Goal: Use online tool/utility: Utilize a website feature to perform a specific function

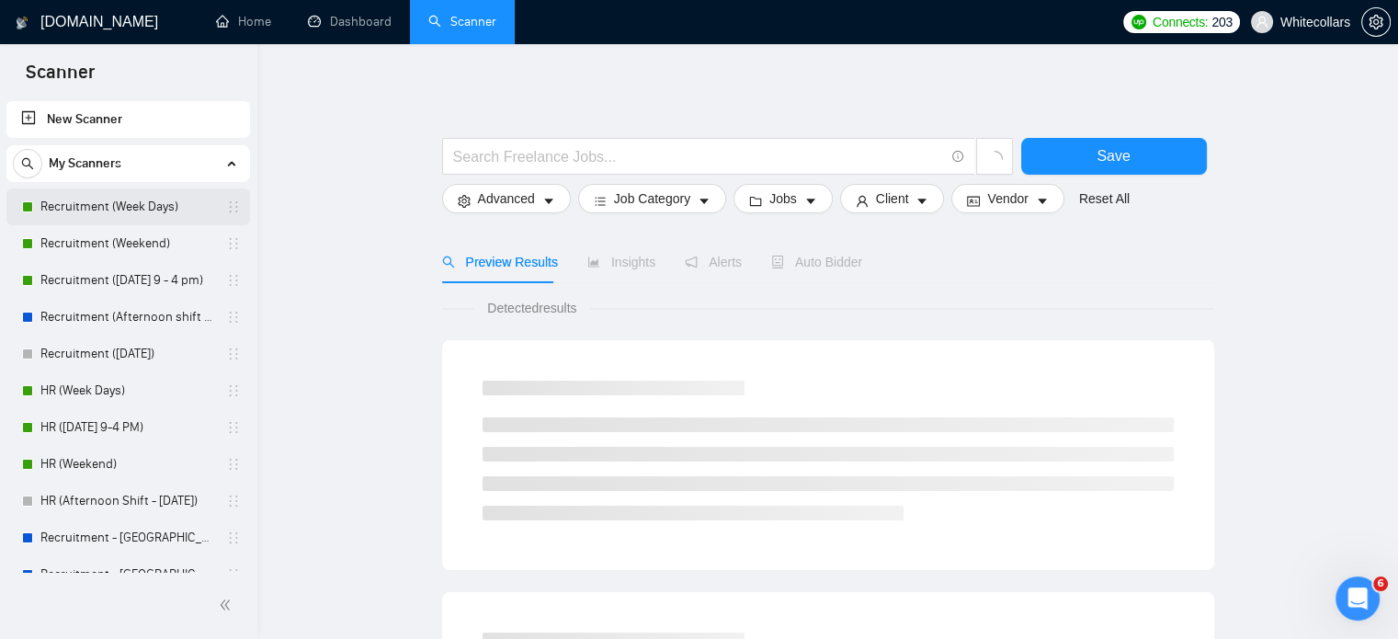
click at [169, 212] on link "Recruitment (Week Days)" at bounding box center [127, 206] width 175 height 37
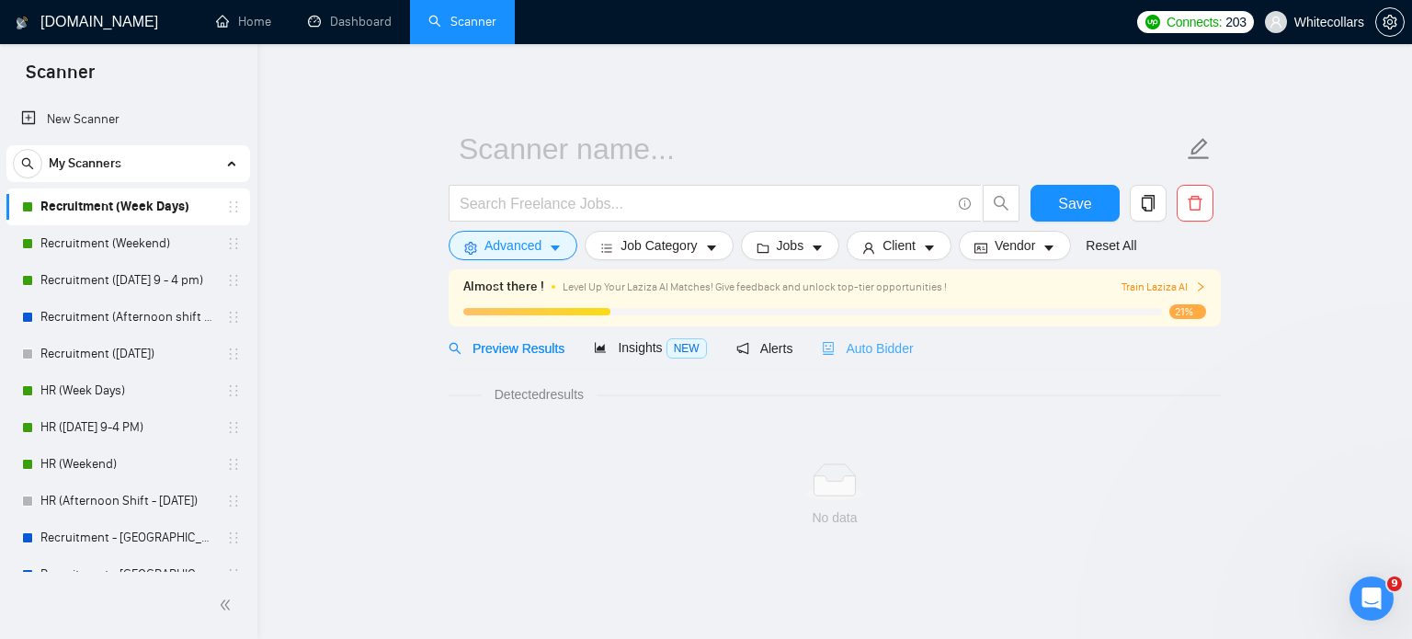
click at [845, 293] on span "Level Up Your Laziza AI Matches! Give feedback and unlock top-tier opportunitie…" at bounding box center [754, 286] width 384 height 13
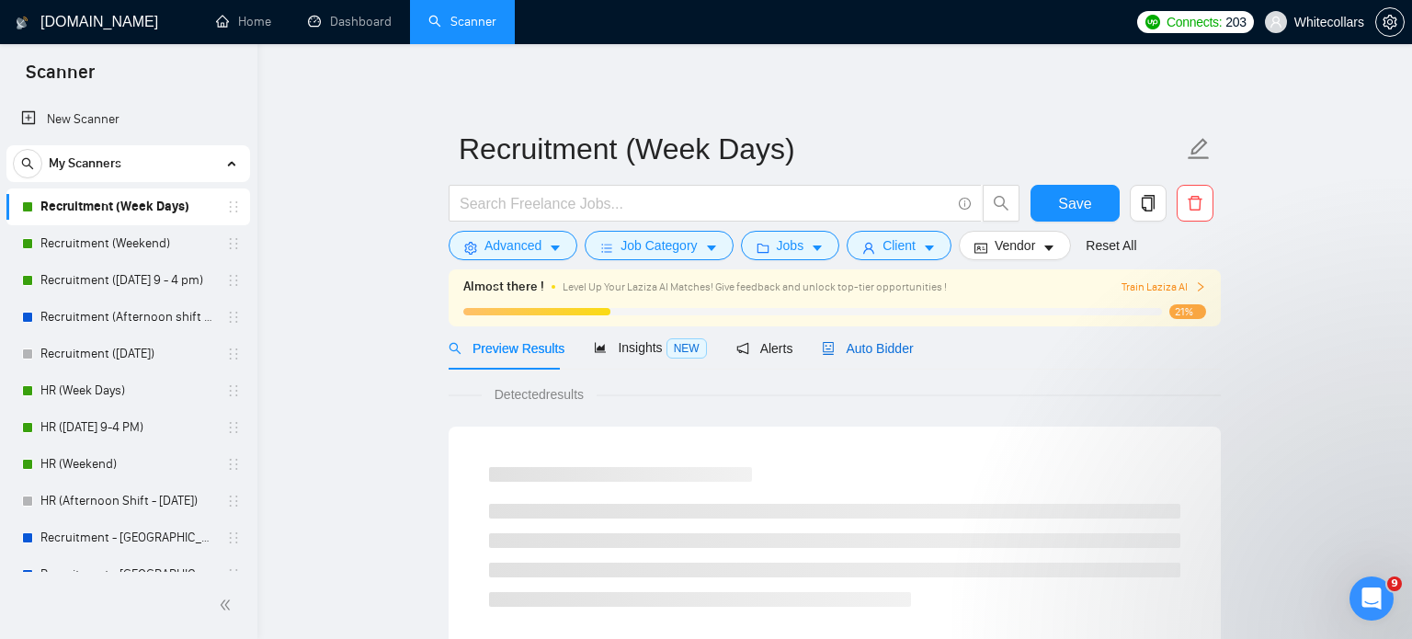
click at [840, 356] on span "Auto Bidder" at bounding box center [867, 348] width 91 height 15
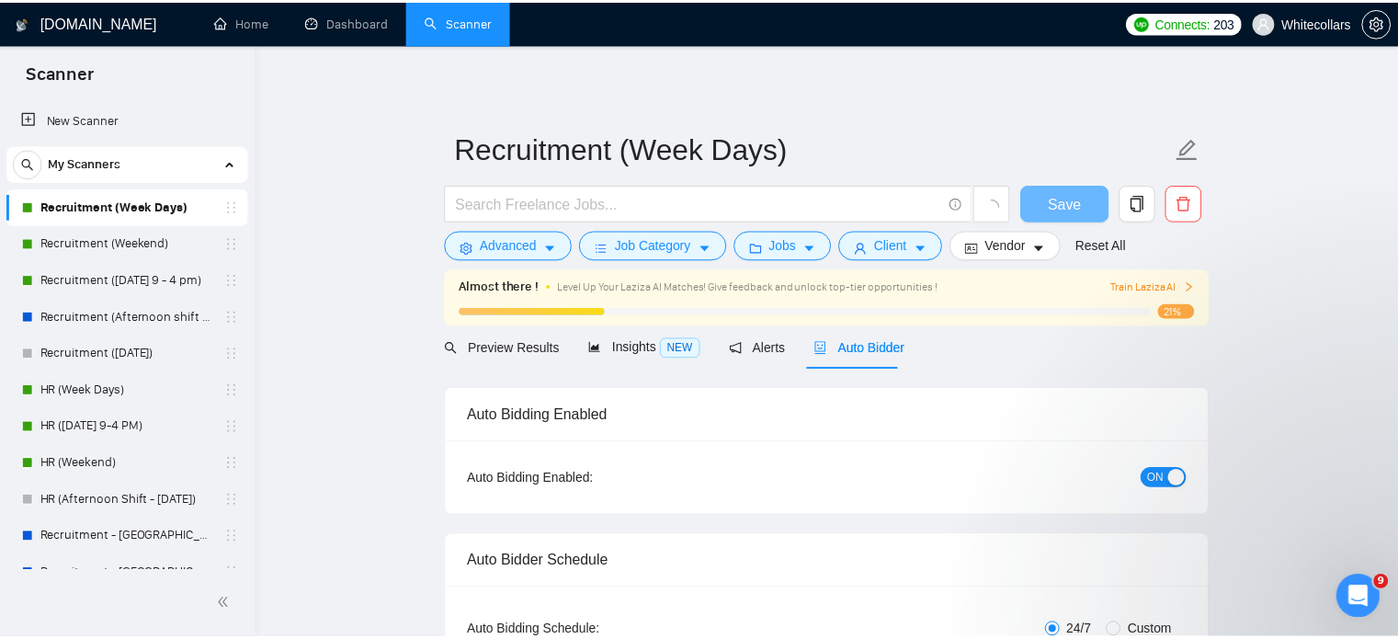
scroll to position [68, 0]
